Goal: Task Accomplishment & Management: Manage account settings

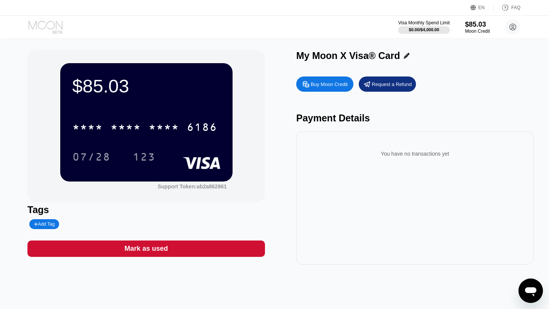
click at [35, 21] on icon at bounding box center [46, 27] width 35 height 13
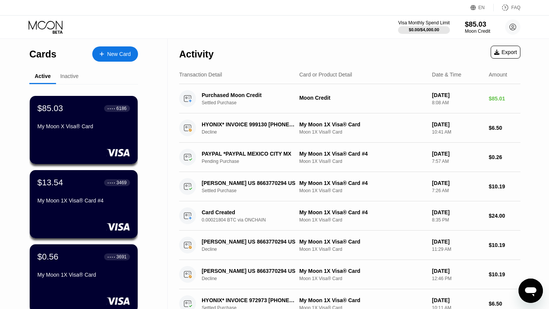
click at [479, 28] on div "$85.03" at bounding box center [478, 24] width 26 height 8
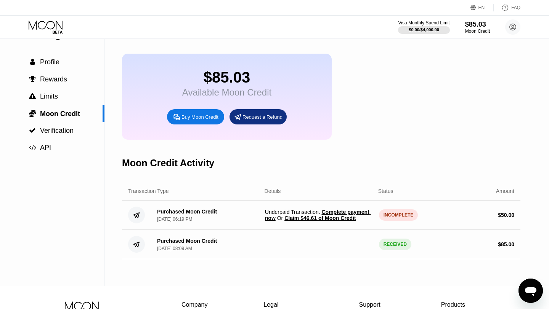
scroll to position [26, 0]
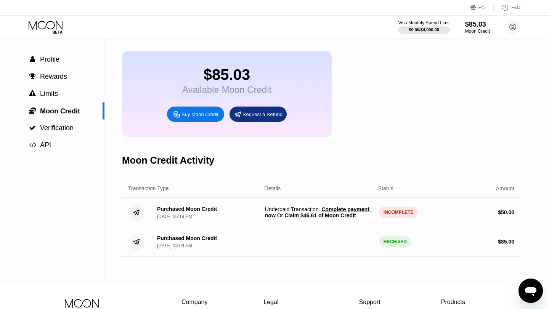
click at [335, 215] on span "Claim $46.61 of Moon Credit" at bounding box center [319, 216] width 71 height 6
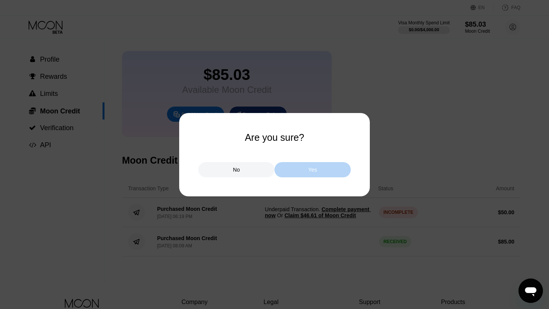
click at [316, 173] on div "Yes" at bounding box center [312, 169] width 76 height 15
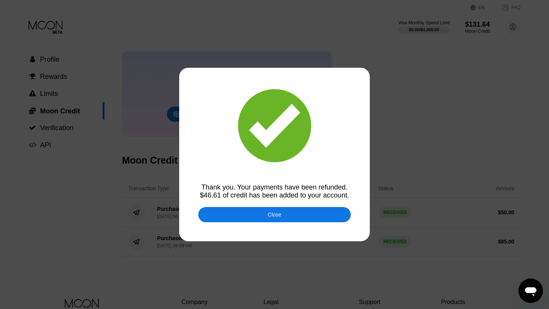
click at [277, 218] on div "Close" at bounding box center [275, 215] width 14 height 6
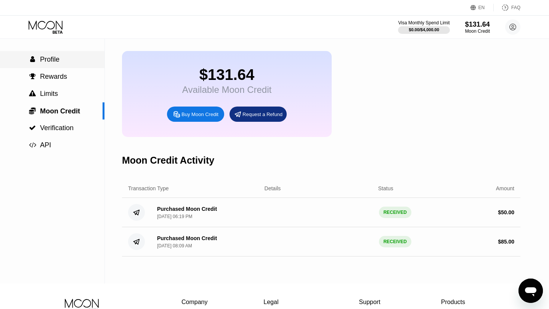
click at [55, 61] on span "Profile" at bounding box center [49, 60] width 19 height 8
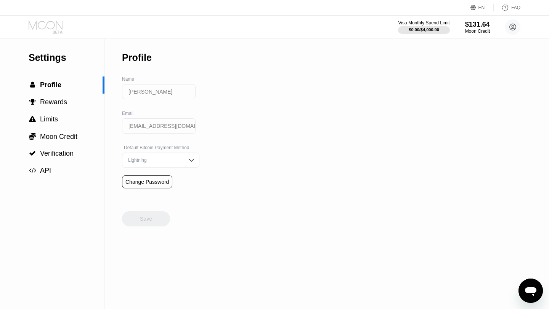
click at [47, 25] on icon at bounding box center [46, 27] width 35 height 13
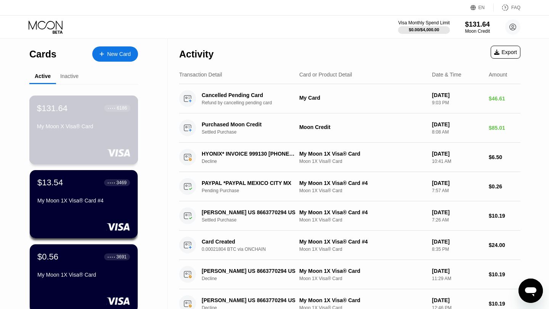
click at [73, 117] on div "$131.64 ● ● ● ● 6186 My Moon X Visa® Card" at bounding box center [83, 117] width 93 height 29
